Goal: Find specific page/section: Find specific page/section

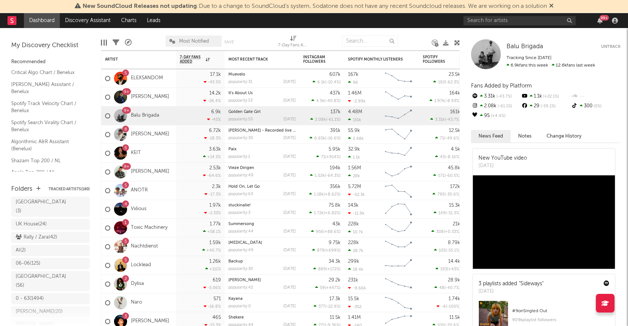
scroll to position [166, 0]
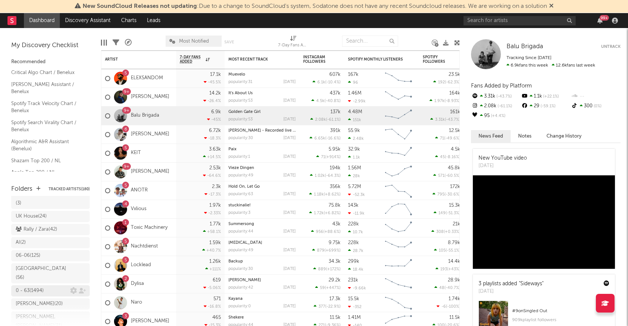
click at [43, 286] on div "0 - 63 ( 1494 )" at bounding box center [30, 290] width 28 height 9
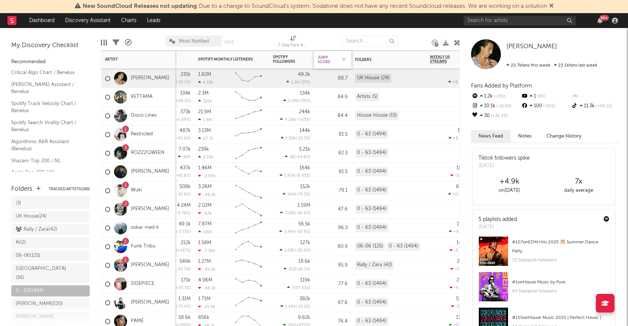
click at [322, 62] on div "Jump Score" at bounding box center [327, 59] width 19 height 9
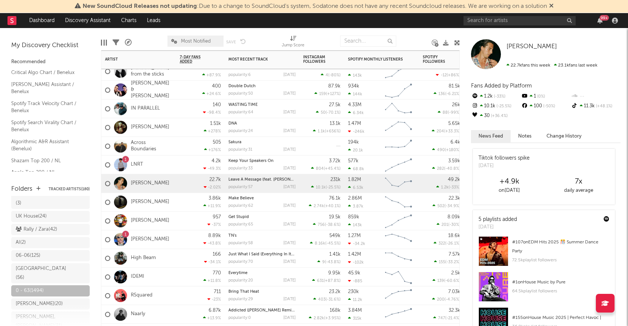
click at [184, 206] on div "3.86k +11.9 %" at bounding box center [200, 202] width 41 height 18
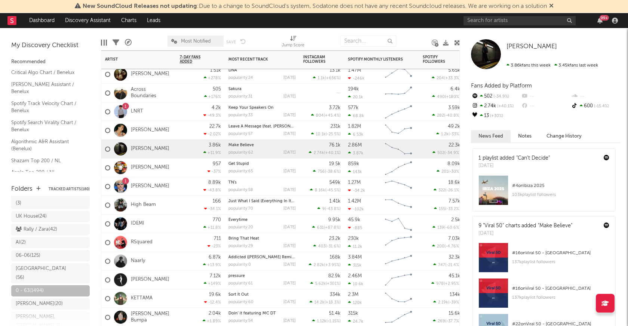
click at [179, 172] on div "957 -37 %" at bounding box center [200, 167] width 49 height 19
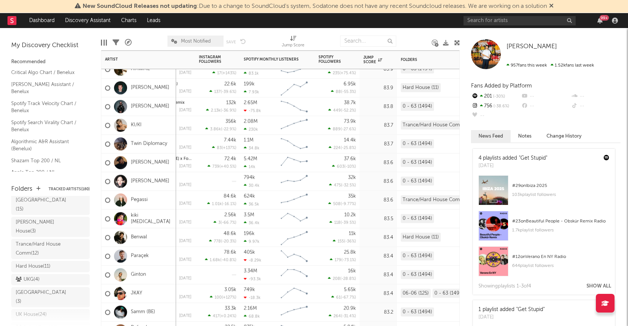
scroll to position [75, 0]
click at [40, 268] on div "UKG ( 4 )" at bounding box center [28, 272] width 24 height 9
